Goal: Use online tool/utility: Utilize a website feature to perform a specific function

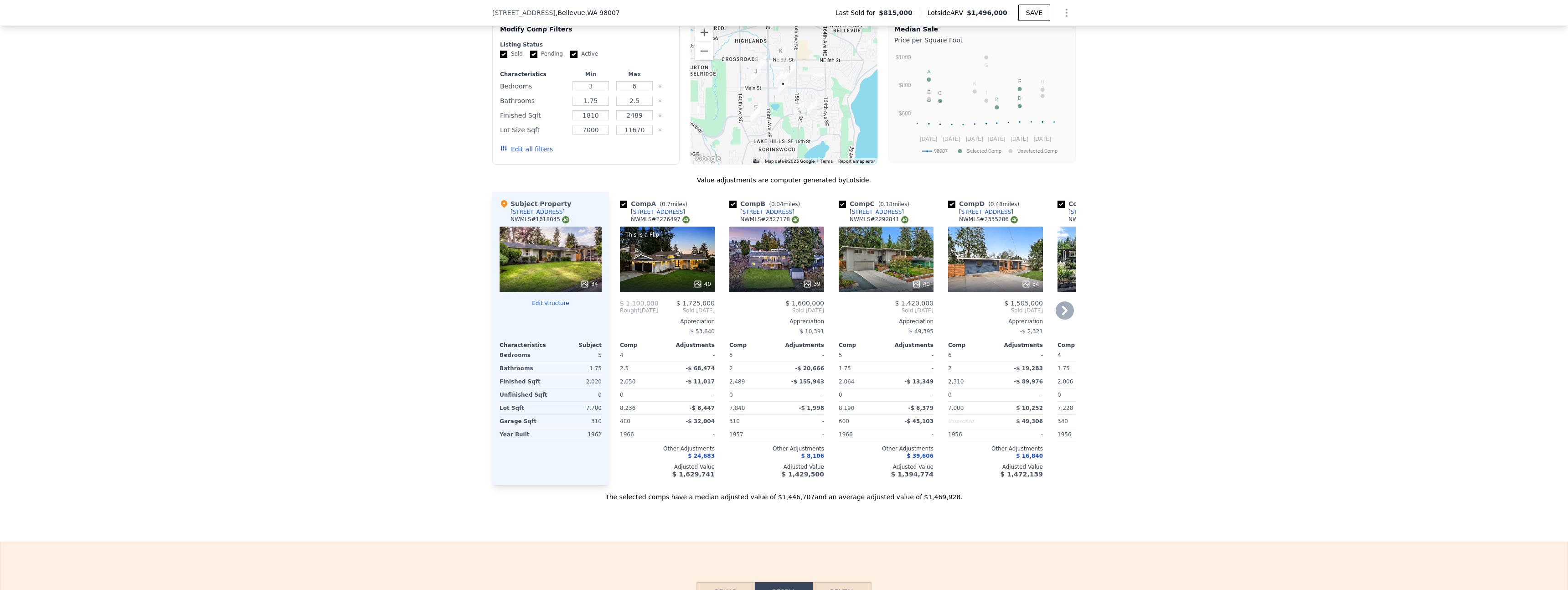
scroll to position [836, 0]
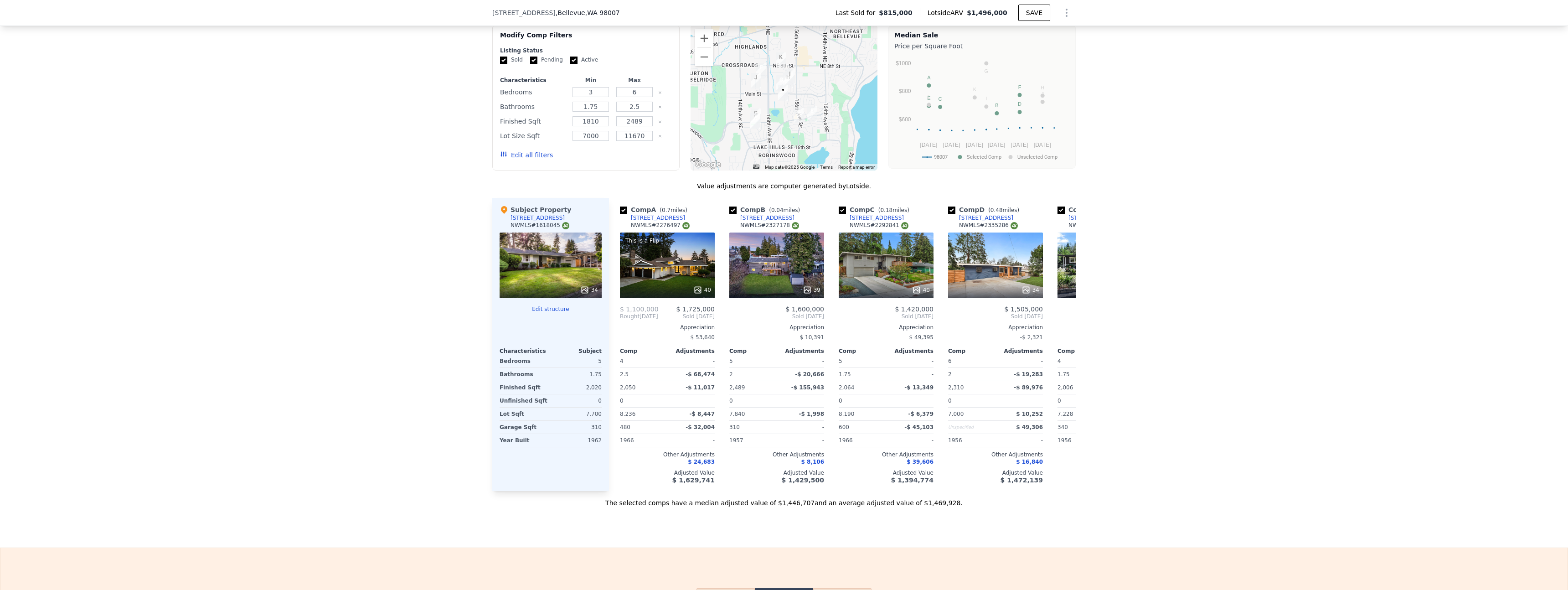
click at [541, 306] on button "Edit structure" at bounding box center [551, 309] width 102 height 7
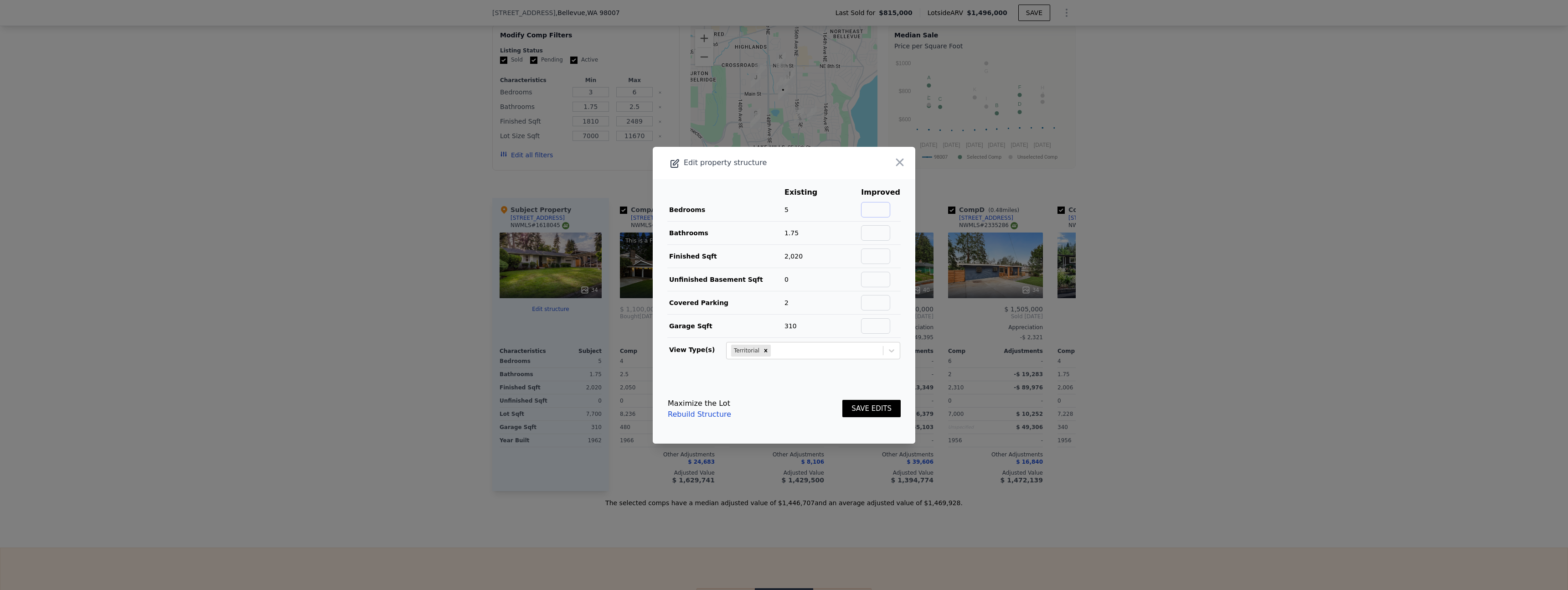
click at [874, 208] on input "text" at bounding box center [876, 210] width 29 height 15
type input "5"
type input "3"
click at [766, 350] on icon "Remove Territorial" at bounding box center [766, 350] width 6 height 6
type input "2020"
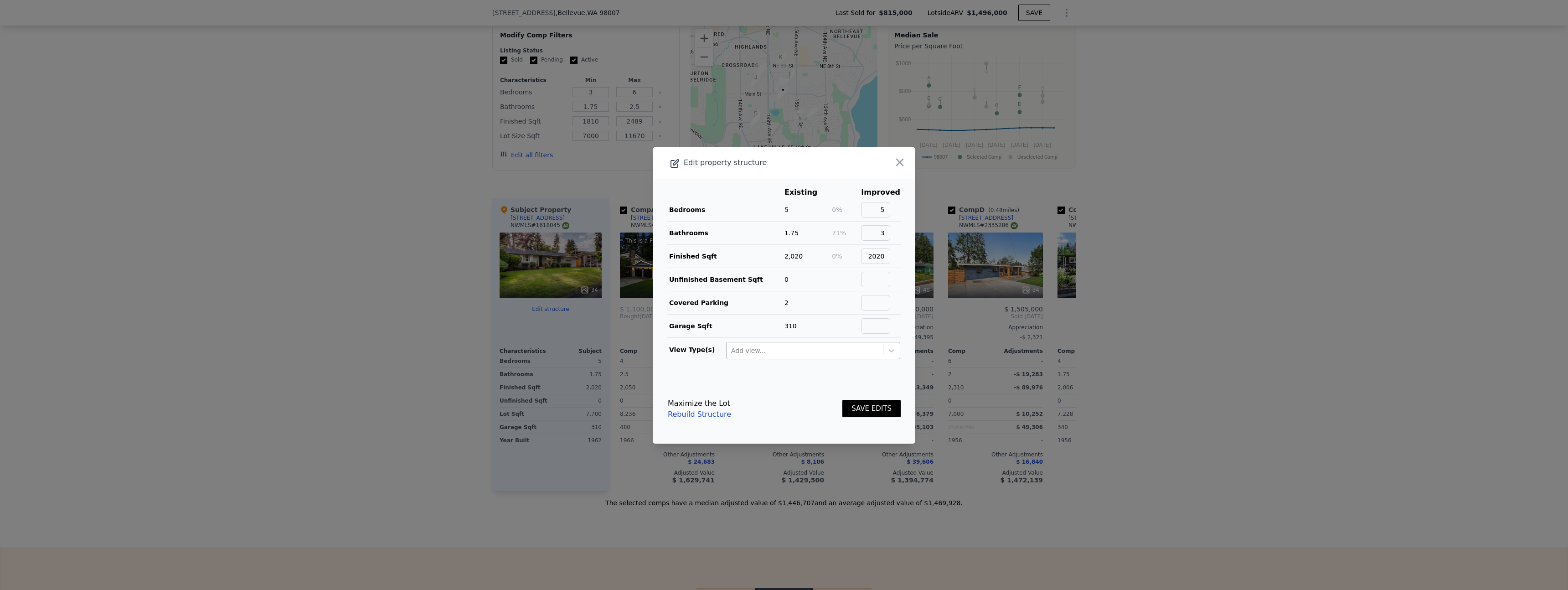
click at [871, 408] on button "SAVE EDITS" at bounding box center [871, 409] width 58 height 18
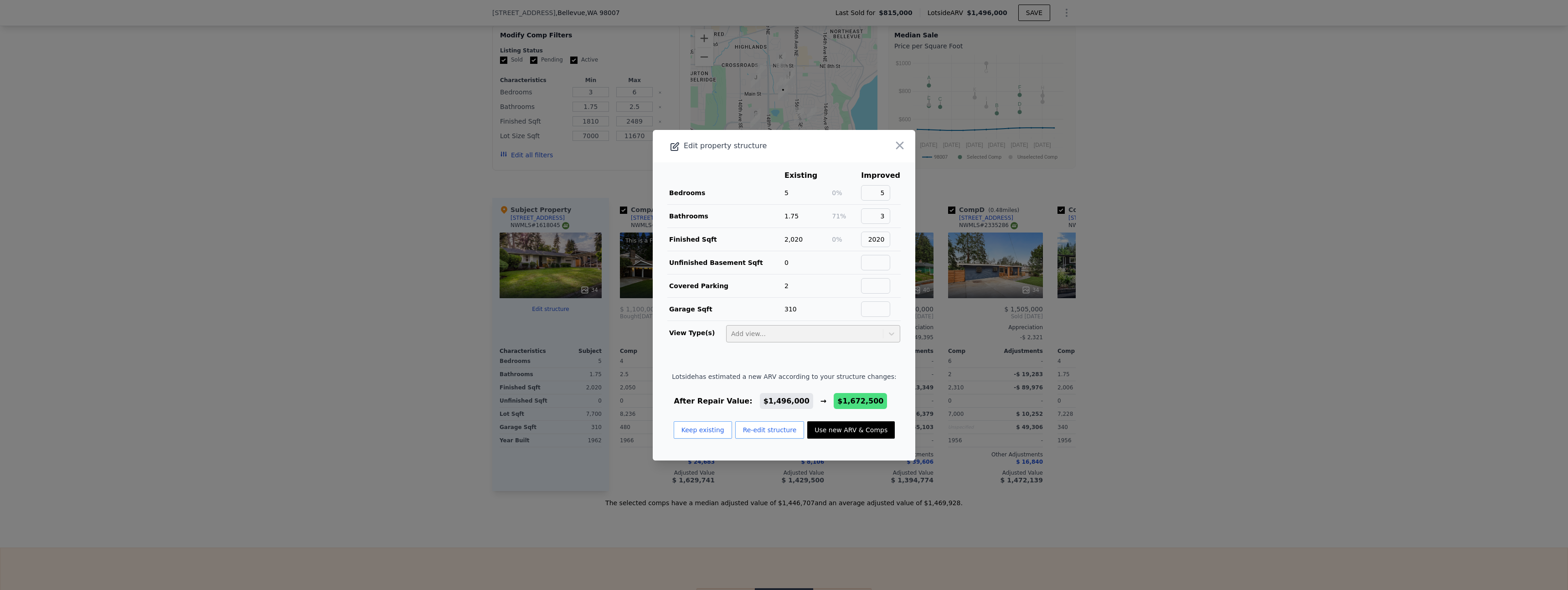
click at [843, 430] on button "Use new ARV & Comps" at bounding box center [851, 430] width 88 height 17
checkbox input "false"
checkbox input "true"
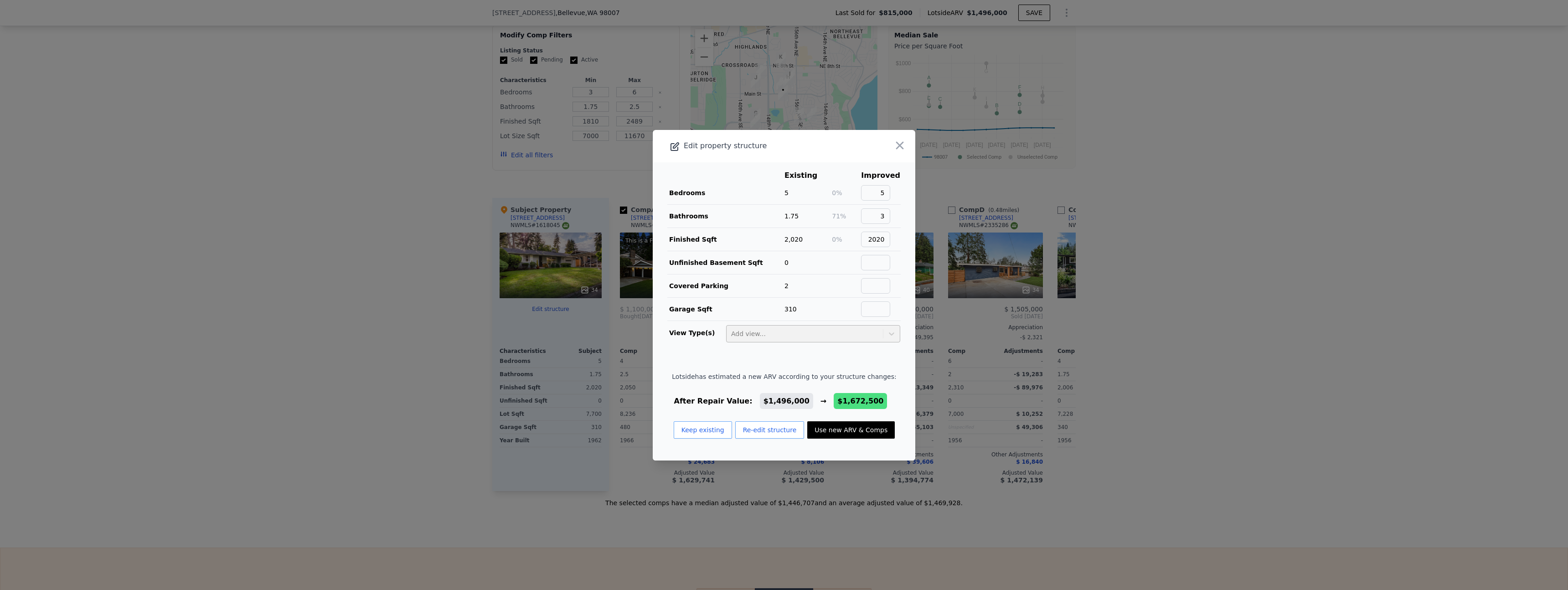
checkbox input "true"
type input "$ 1,672,500"
type input "$ 658,545"
